Goal: Navigation & Orientation: Find specific page/section

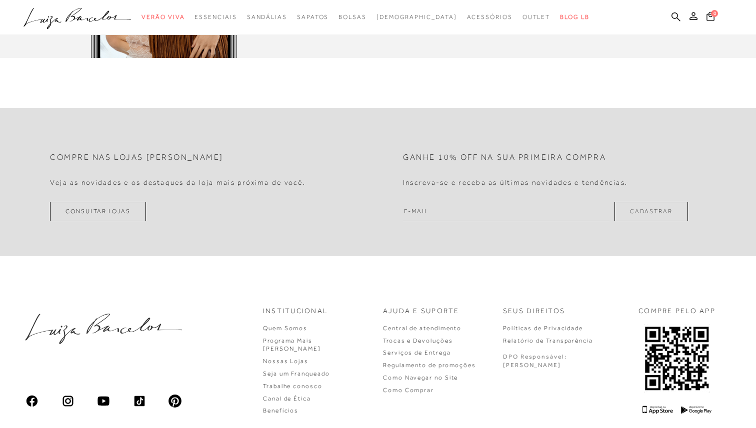
scroll to position [2951, 0]
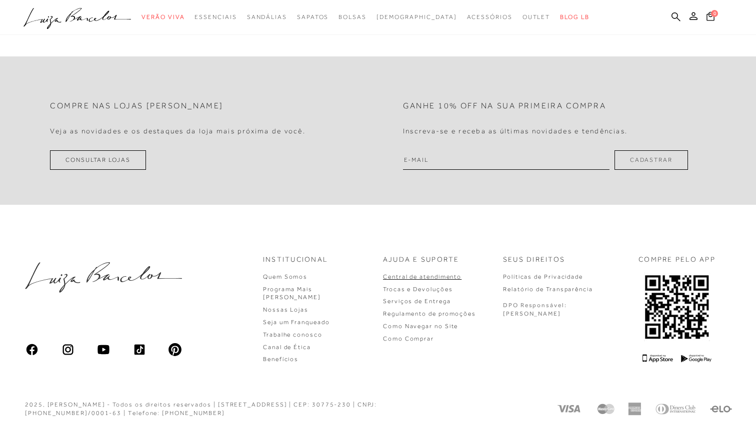
click at [451, 275] on link "Central de atendimento" at bounding box center [422, 276] width 78 height 7
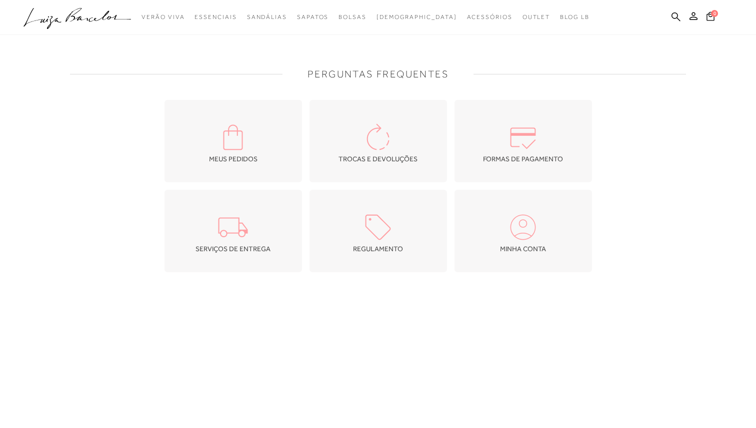
scroll to position [0, 0]
click at [560, 21] on link "BLOG LB" at bounding box center [574, 17] width 29 height 18
click at [560, 18] on span "BLOG LB" at bounding box center [574, 16] width 29 height 7
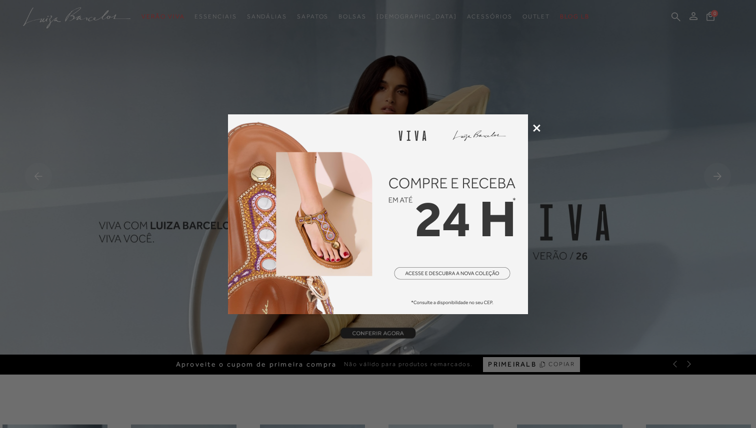
click at [533, 129] on icon at bounding box center [536, 127] width 7 height 7
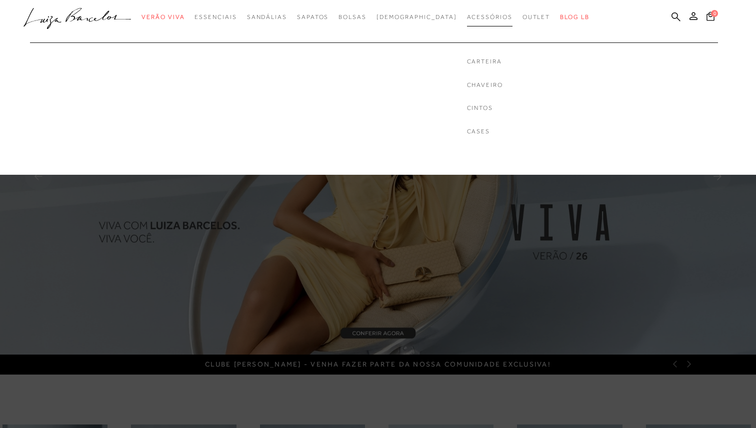
click at [467, 20] on span "Acessórios" at bounding box center [489, 16] width 45 height 7
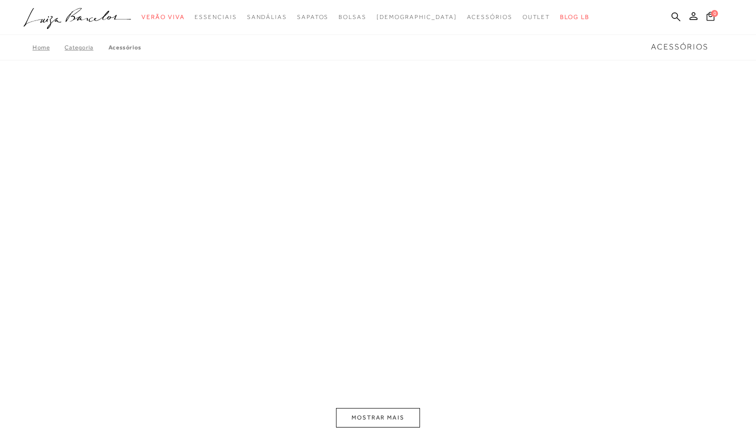
click at [94, 17] on icon ".a{fill-rule:evenodd;}" at bounding box center [77, 18] width 108 height 21
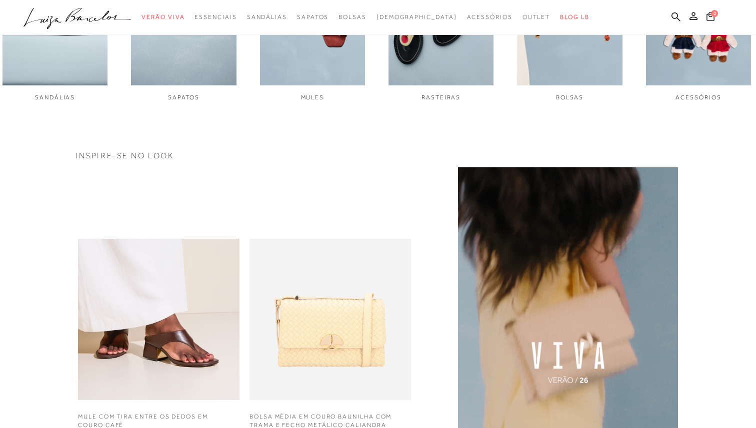
scroll to position [539, 0]
